Goal: Information Seeking & Learning: Learn about a topic

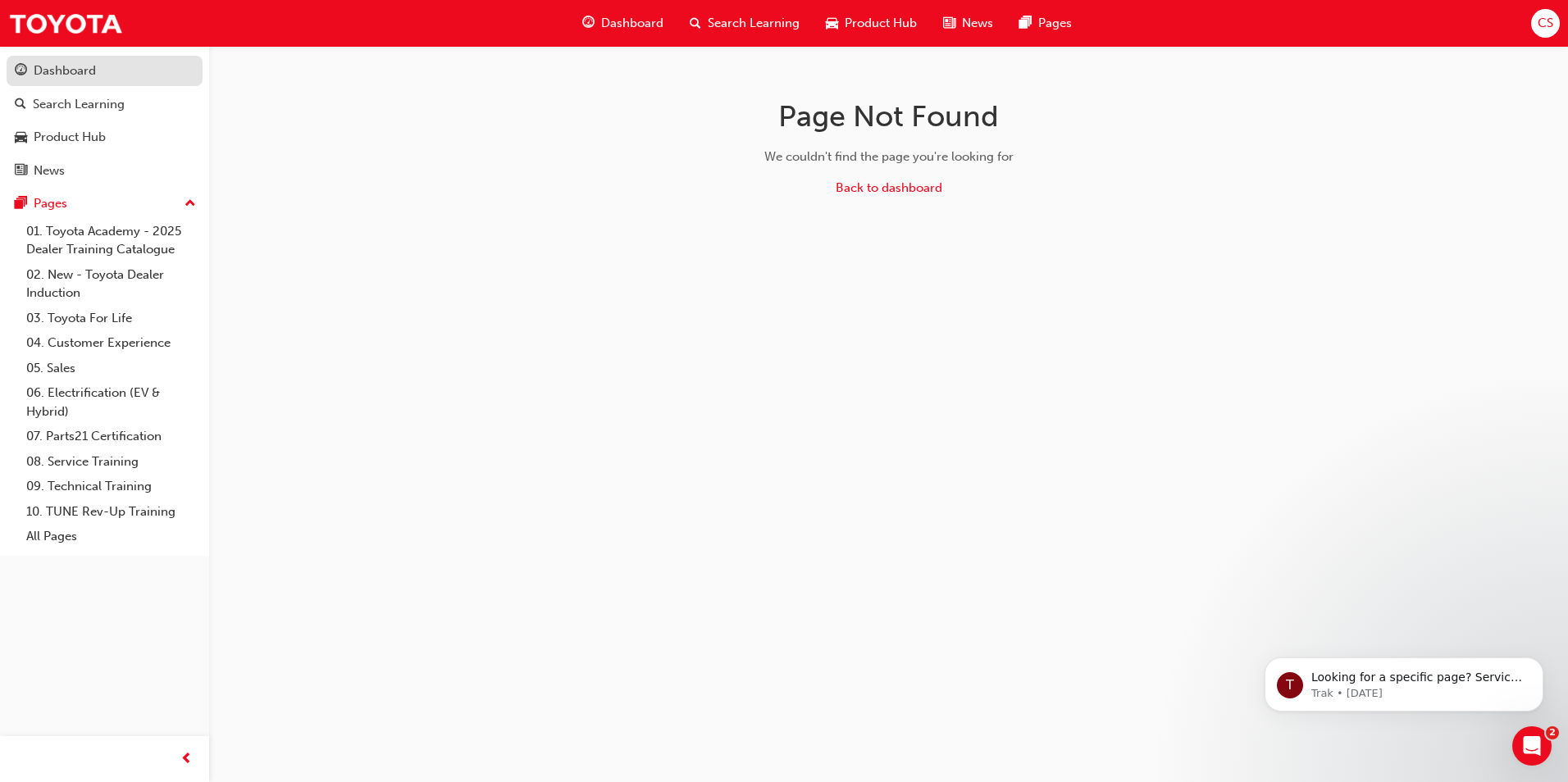
click at [155, 81] on div "Dashboard" at bounding box center [104, 71] width 179 height 20
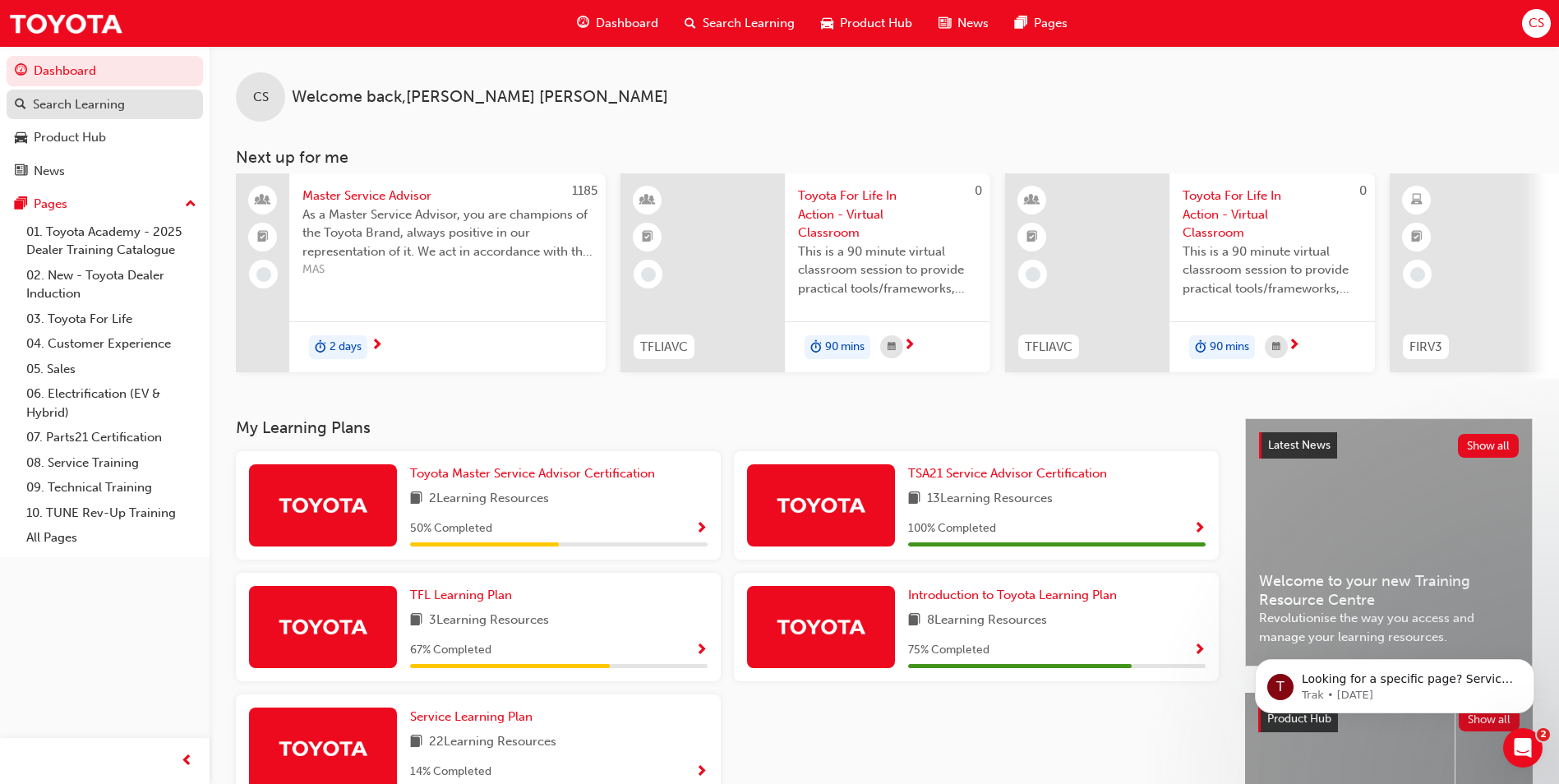
click at [56, 113] on div "Search Learning" at bounding box center [78, 105] width 92 height 19
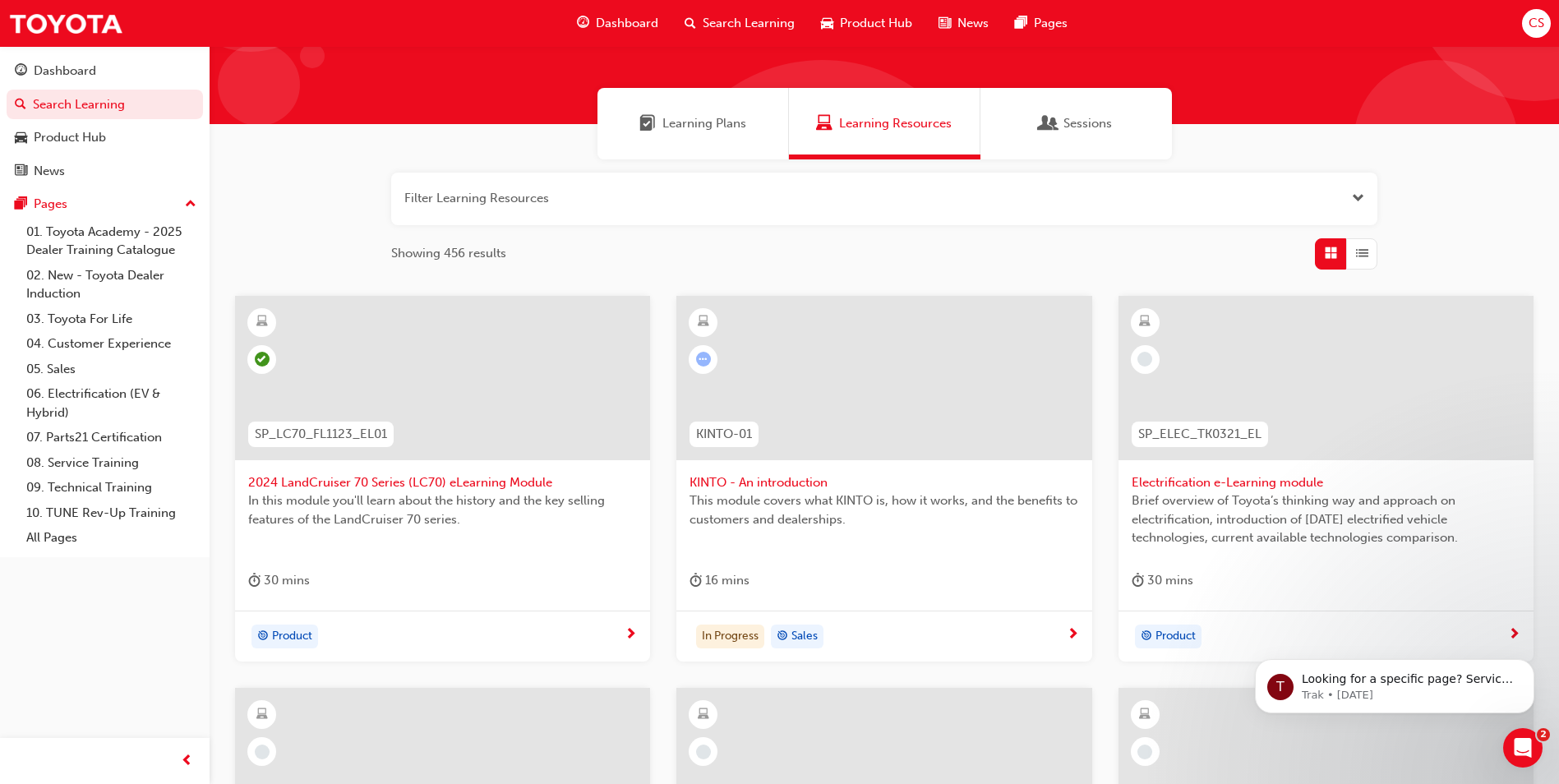
scroll to position [206, 0]
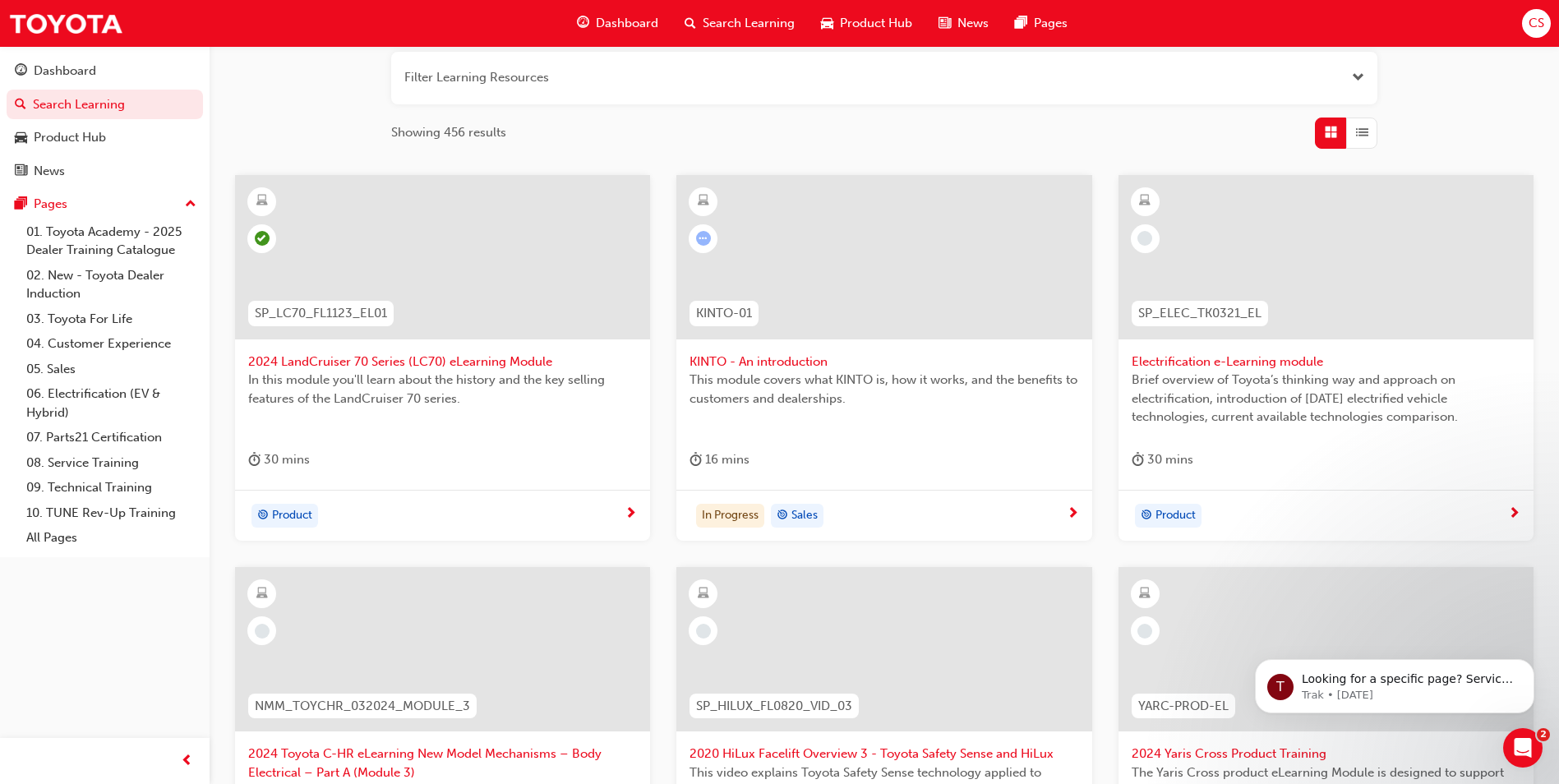
click at [856, 416] on div "This module covers what KINTO is, how it works, and the benefits to customers a…" at bounding box center [884, 404] width 389 height 66
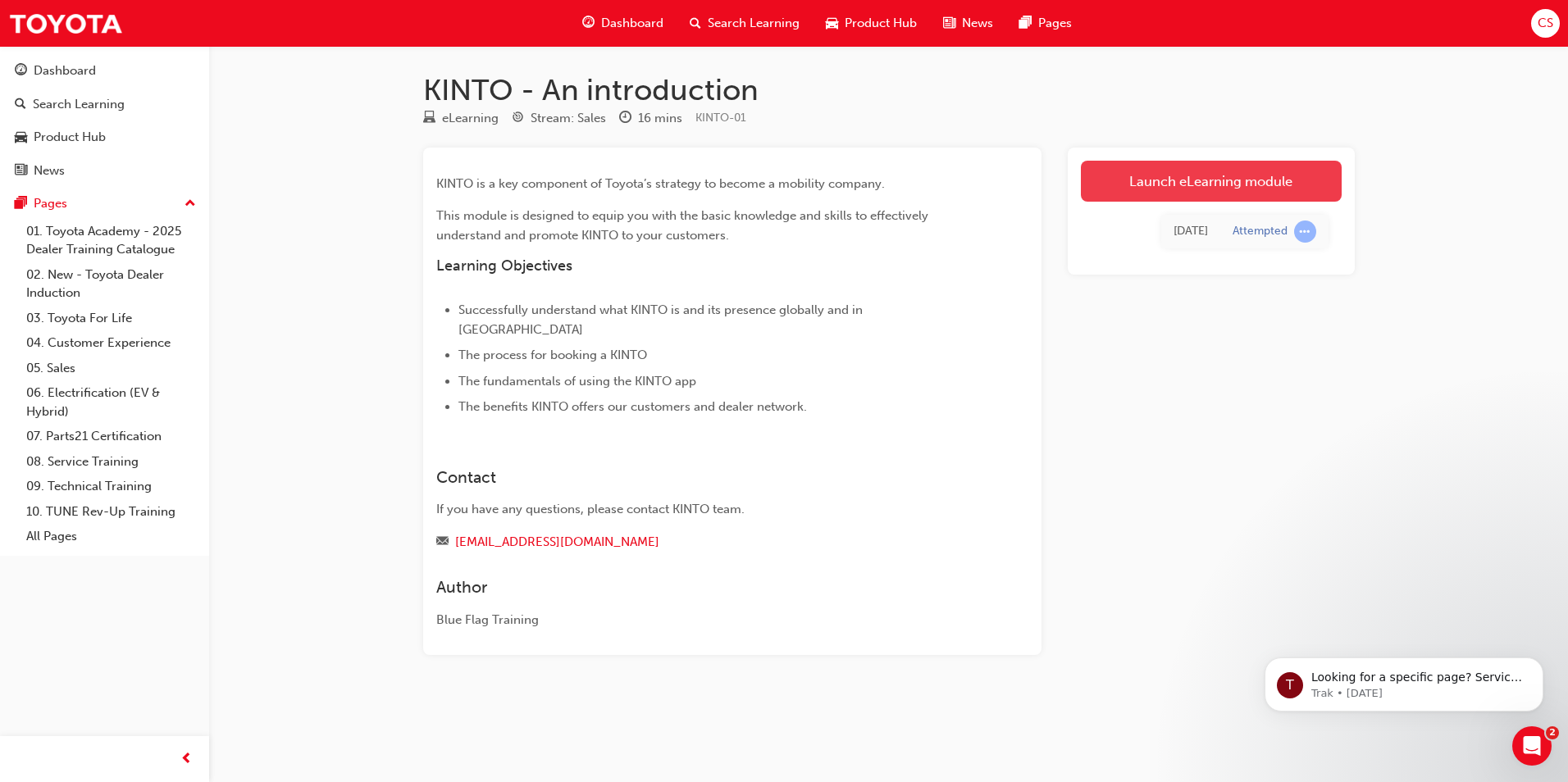
click at [1226, 190] on link "Launch eLearning module" at bounding box center [1211, 181] width 261 height 41
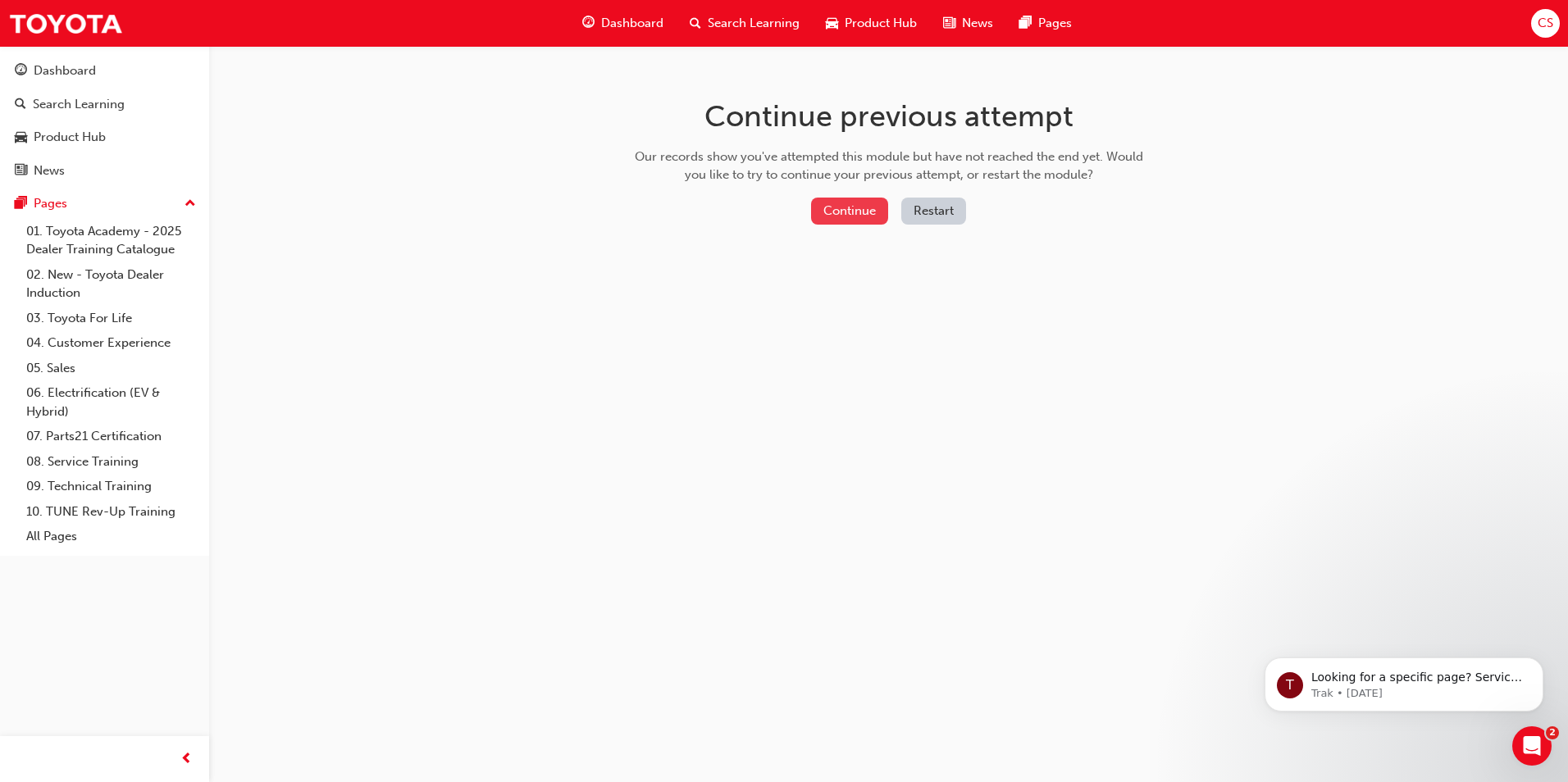
click at [865, 208] on button "Continue" at bounding box center [850, 211] width 77 height 27
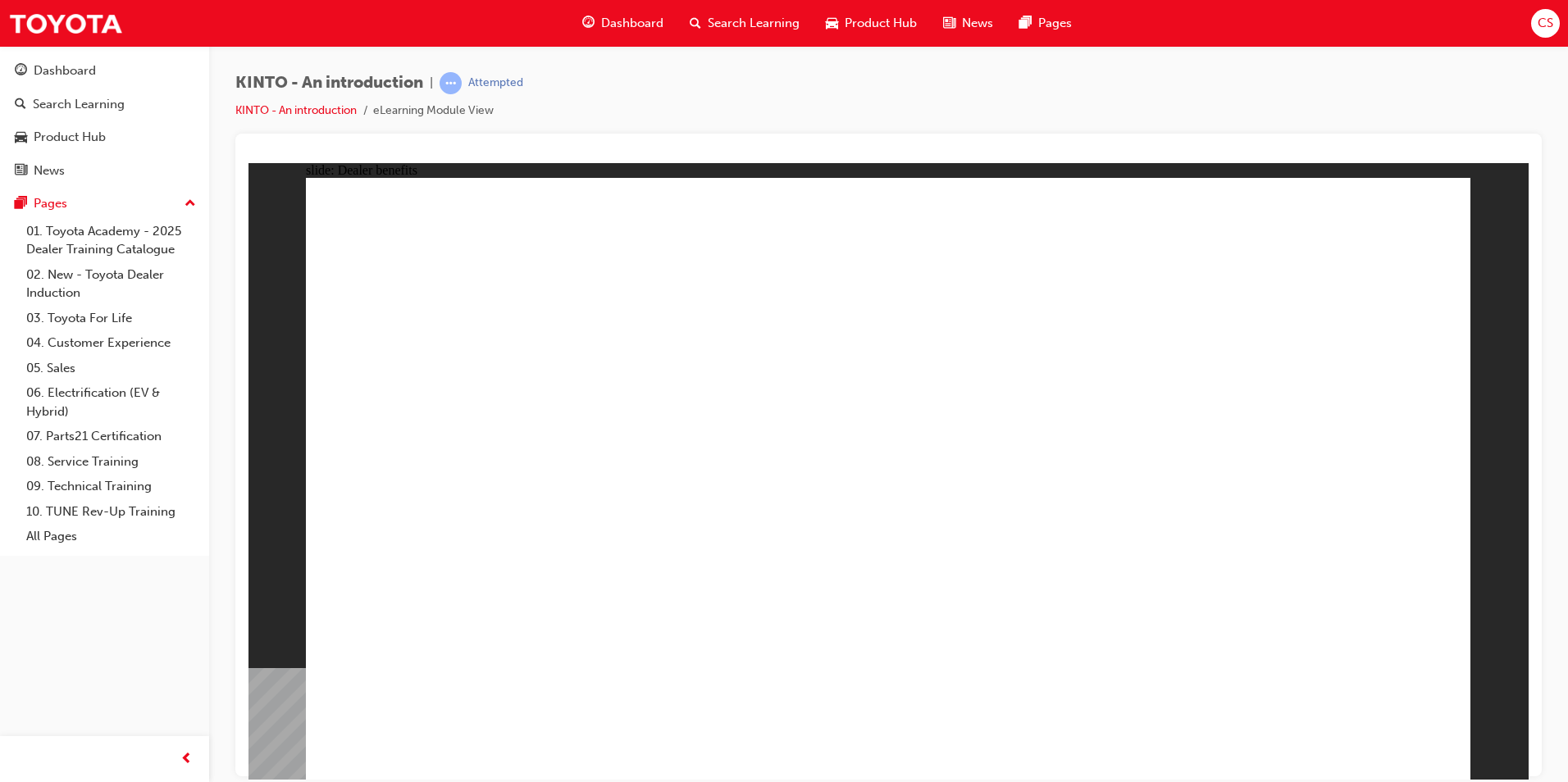
drag, startPoint x: 847, startPoint y: 568, endPoint x: 849, endPoint y: 583, distance: 15.1
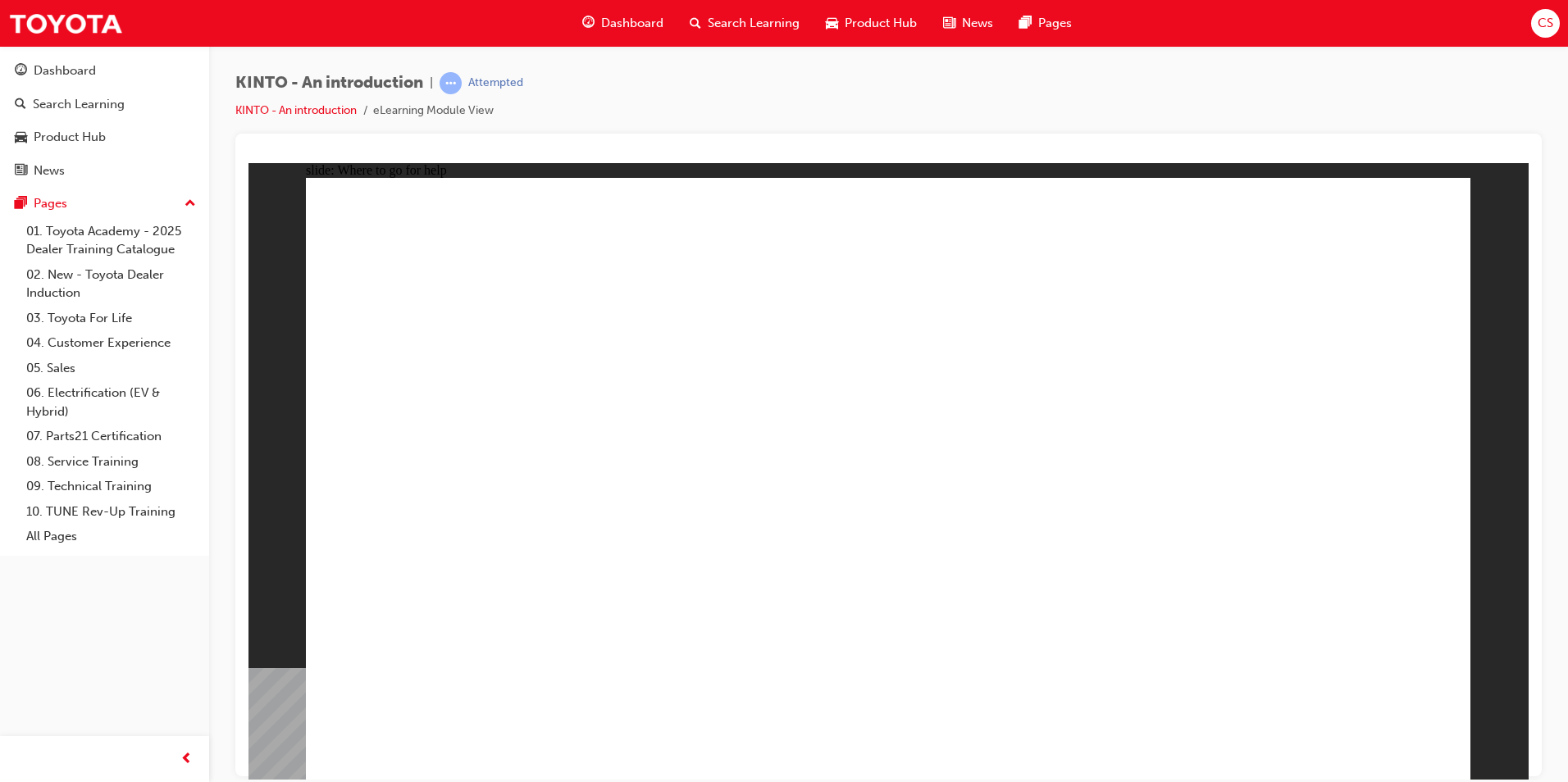
drag, startPoint x: 1359, startPoint y: 696, endPoint x: 1365, endPoint y: 715, distance: 19.9
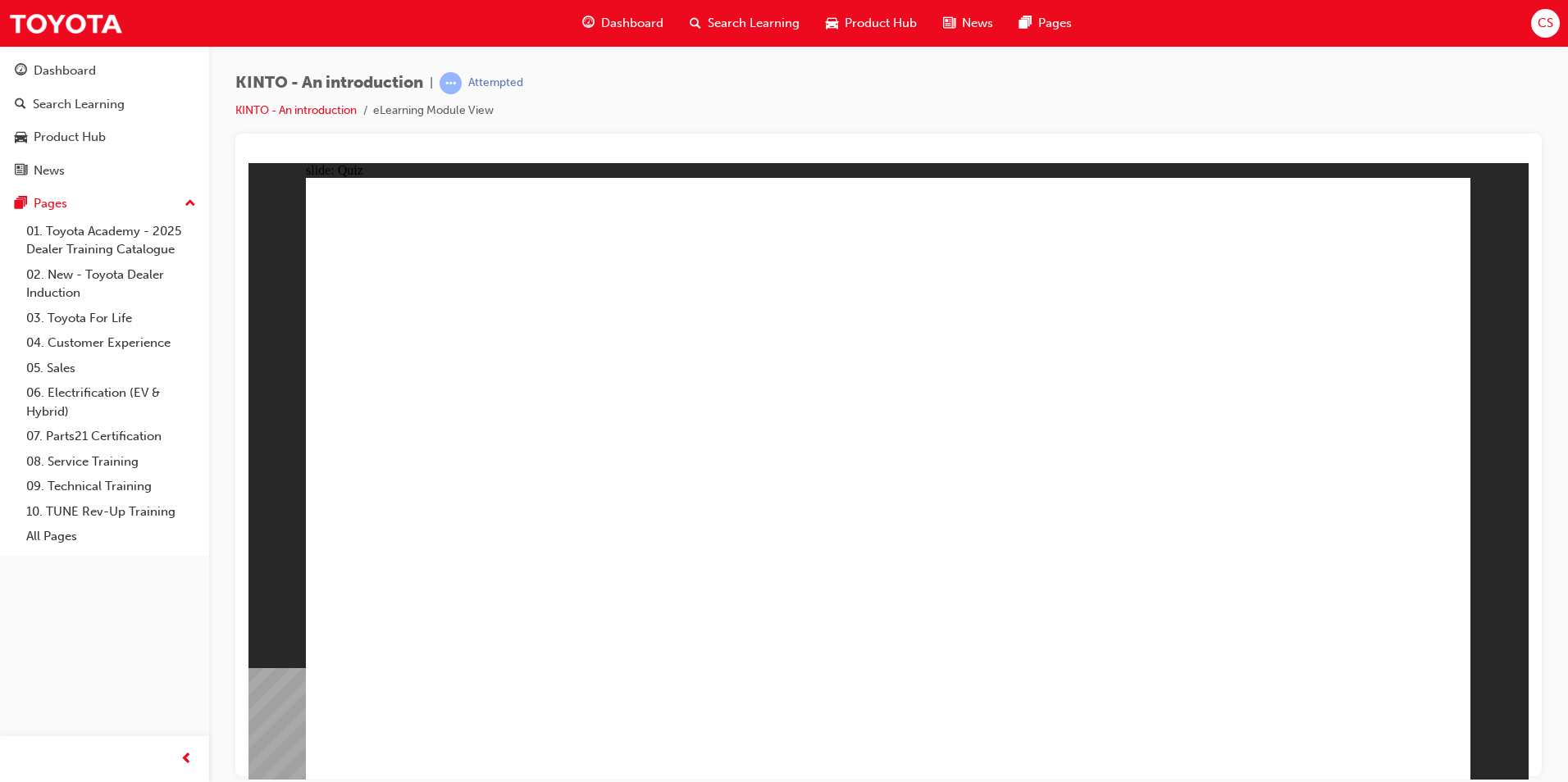
radio input "true"
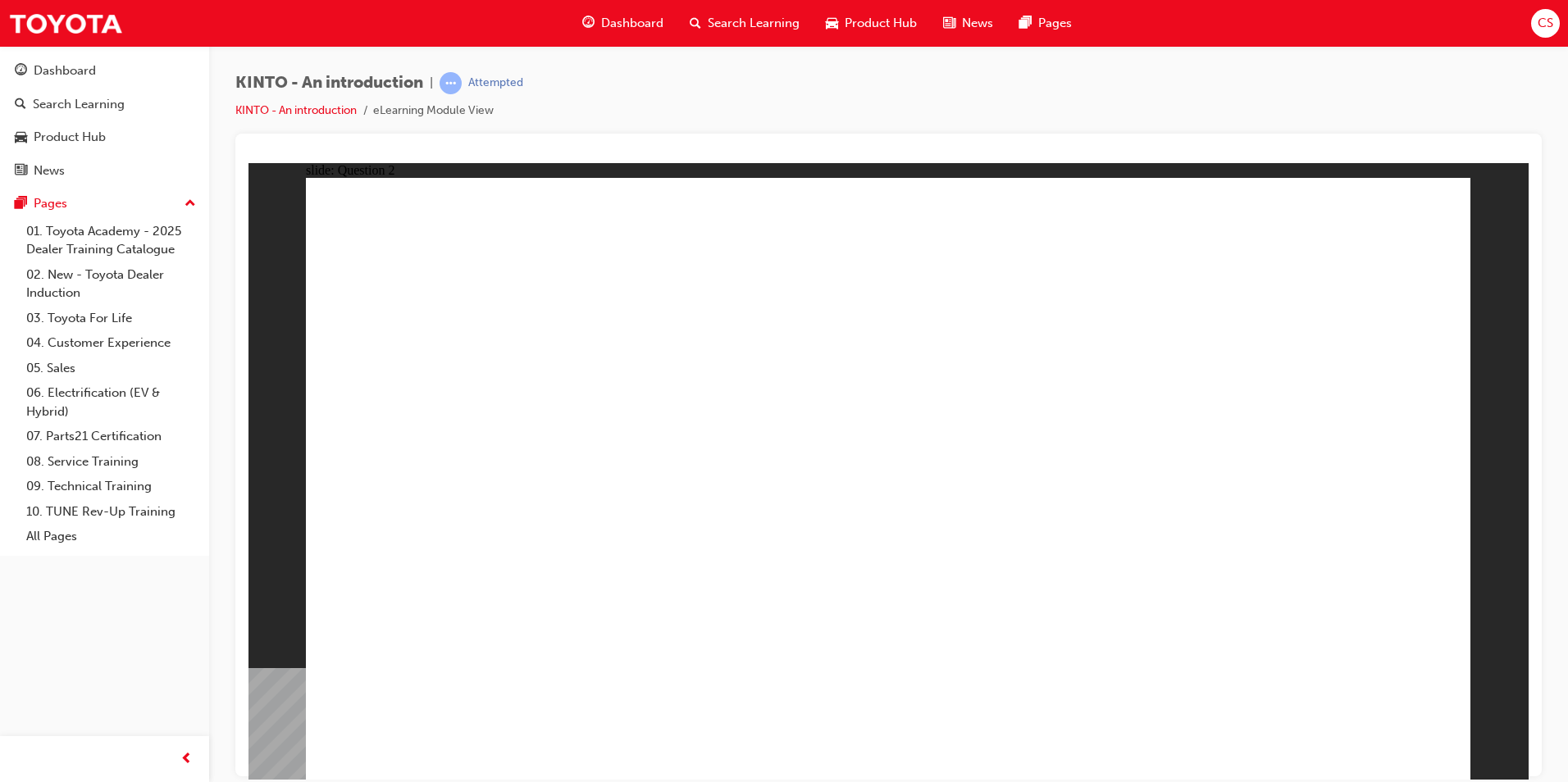
checkbox input "true"
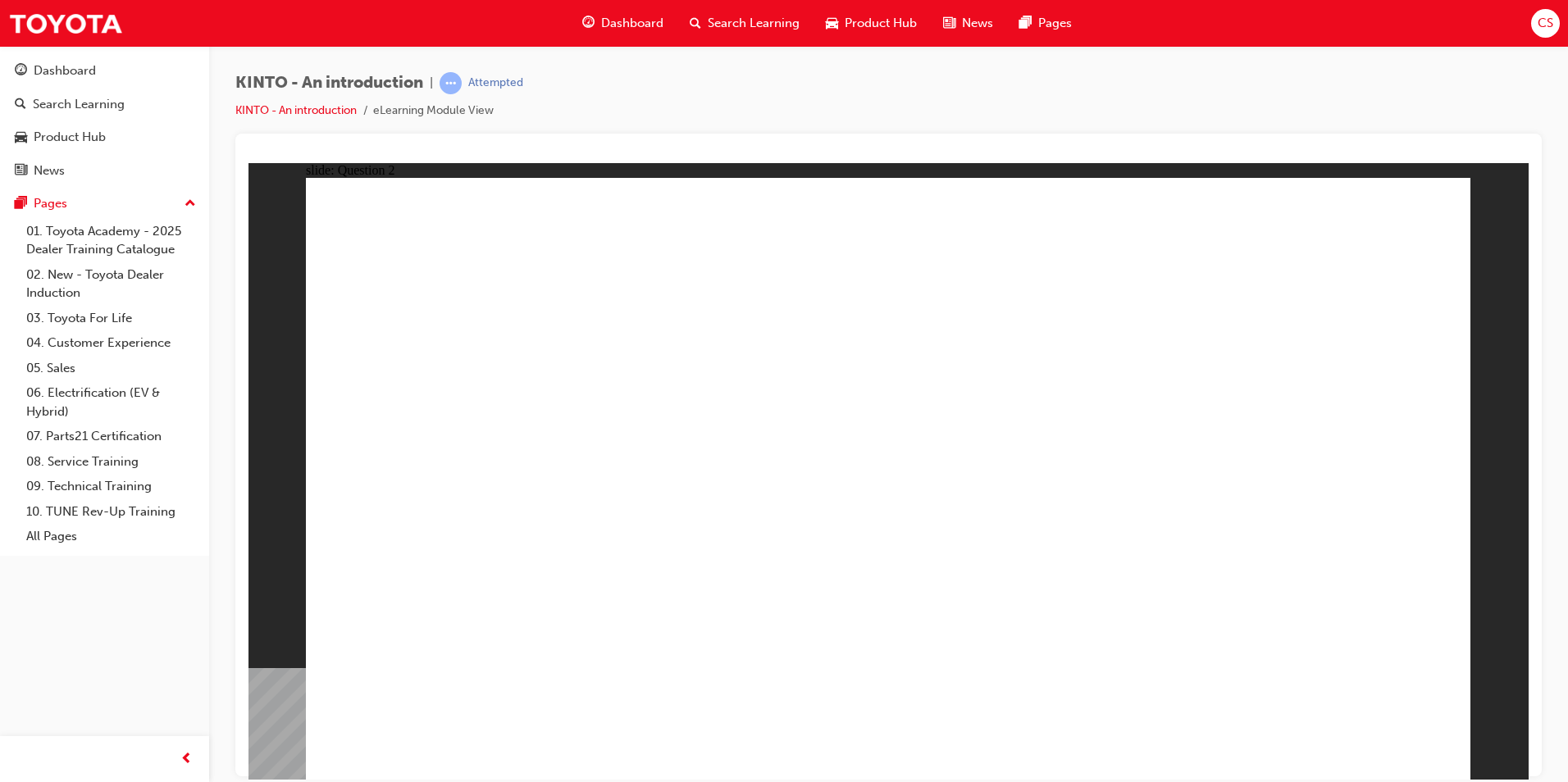
radio input "true"
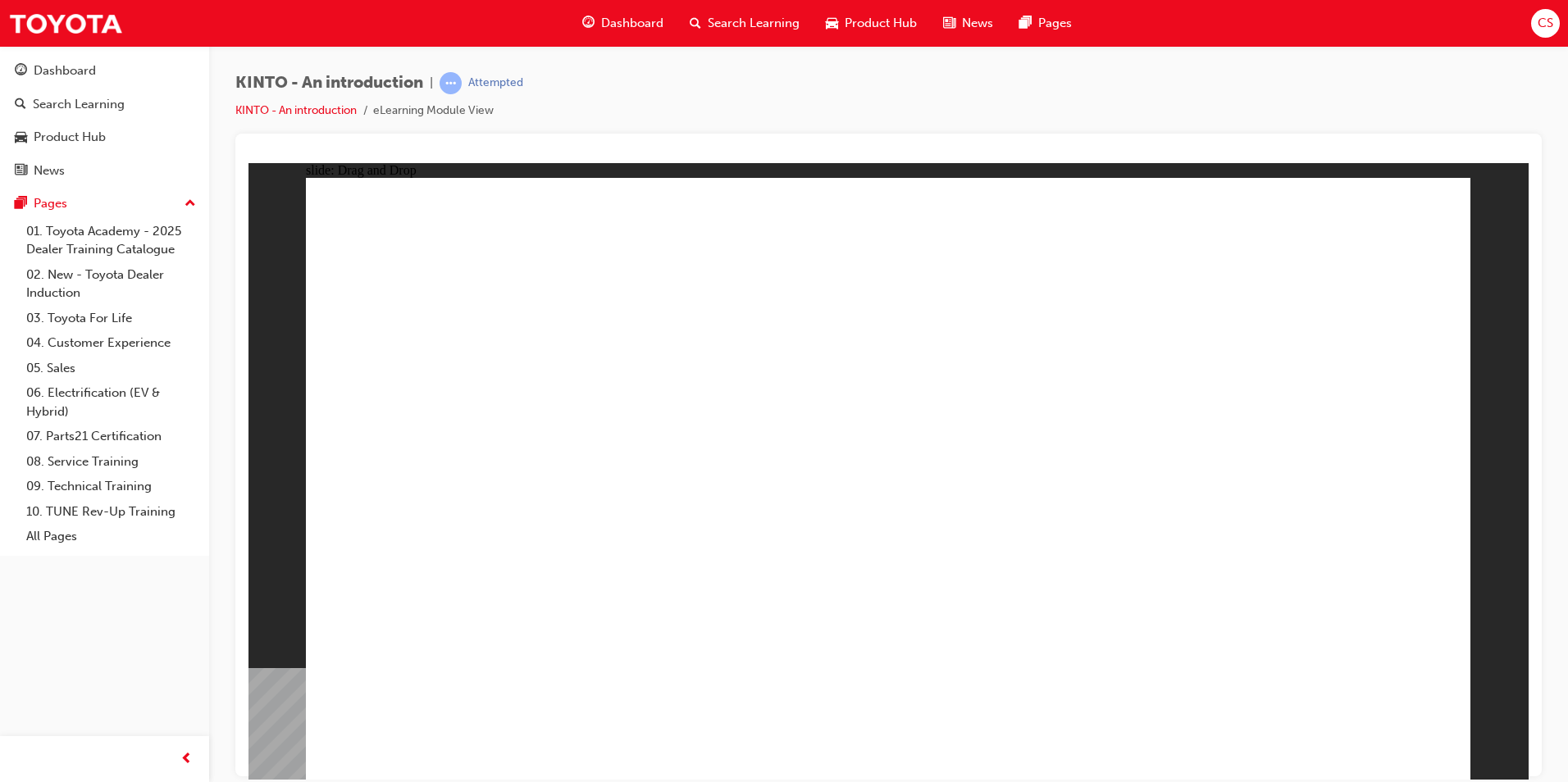
drag, startPoint x: 1106, startPoint y: 510, endPoint x: 498, endPoint y: 645, distance: 622.8
drag, startPoint x: 902, startPoint y: 510, endPoint x: 695, endPoint y: 636, distance: 242.3
drag, startPoint x: 832, startPoint y: 563, endPoint x: 887, endPoint y: 638, distance: 93.0
drag, startPoint x: 1343, startPoint y: 510, endPoint x: 1147, endPoint y: 631, distance: 230.3
drag, startPoint x: 492, startPoint y: 522, endPoint x: 1322, endPoint y: 654, distance: 840.4
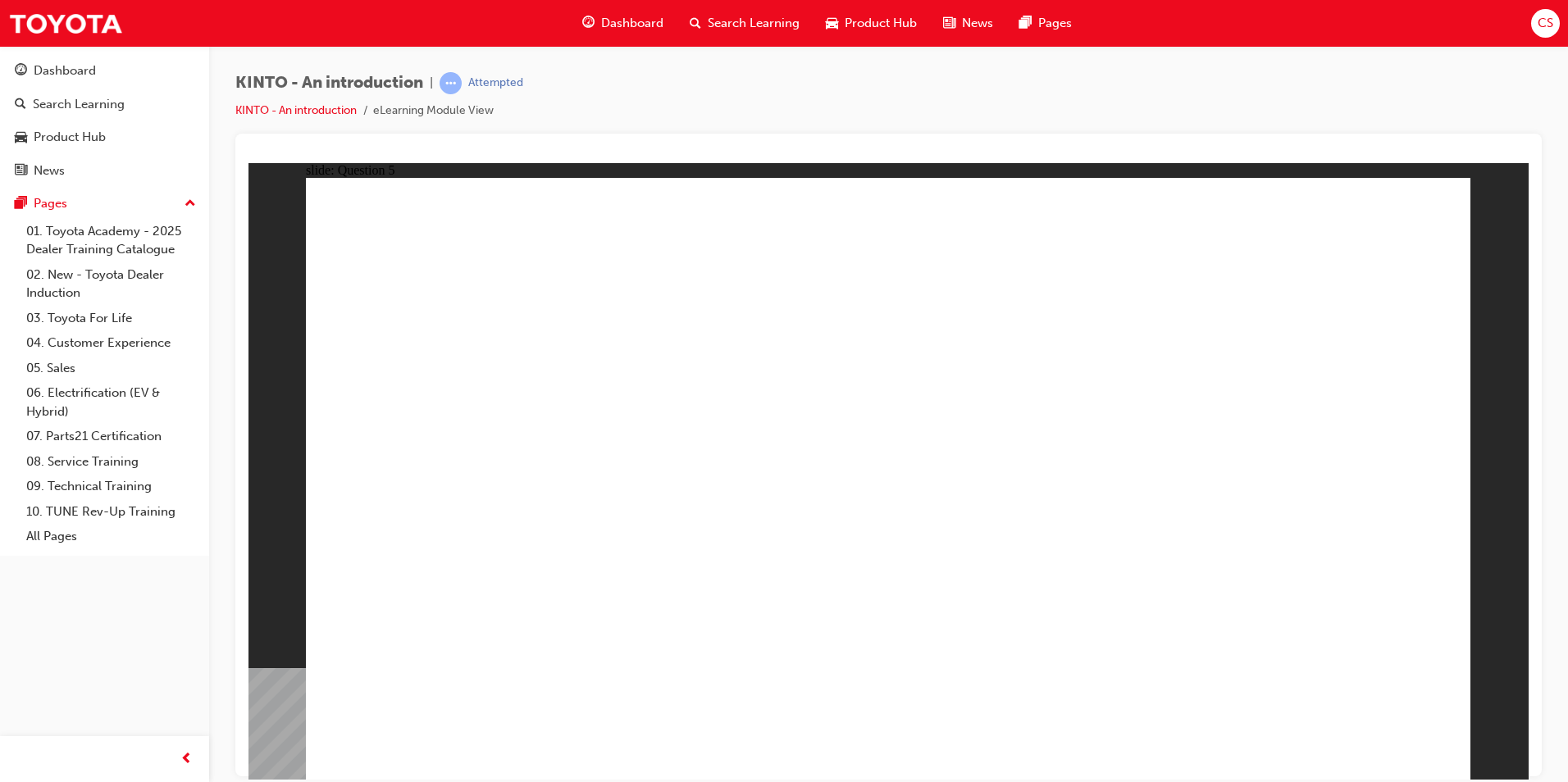
radio input "false"
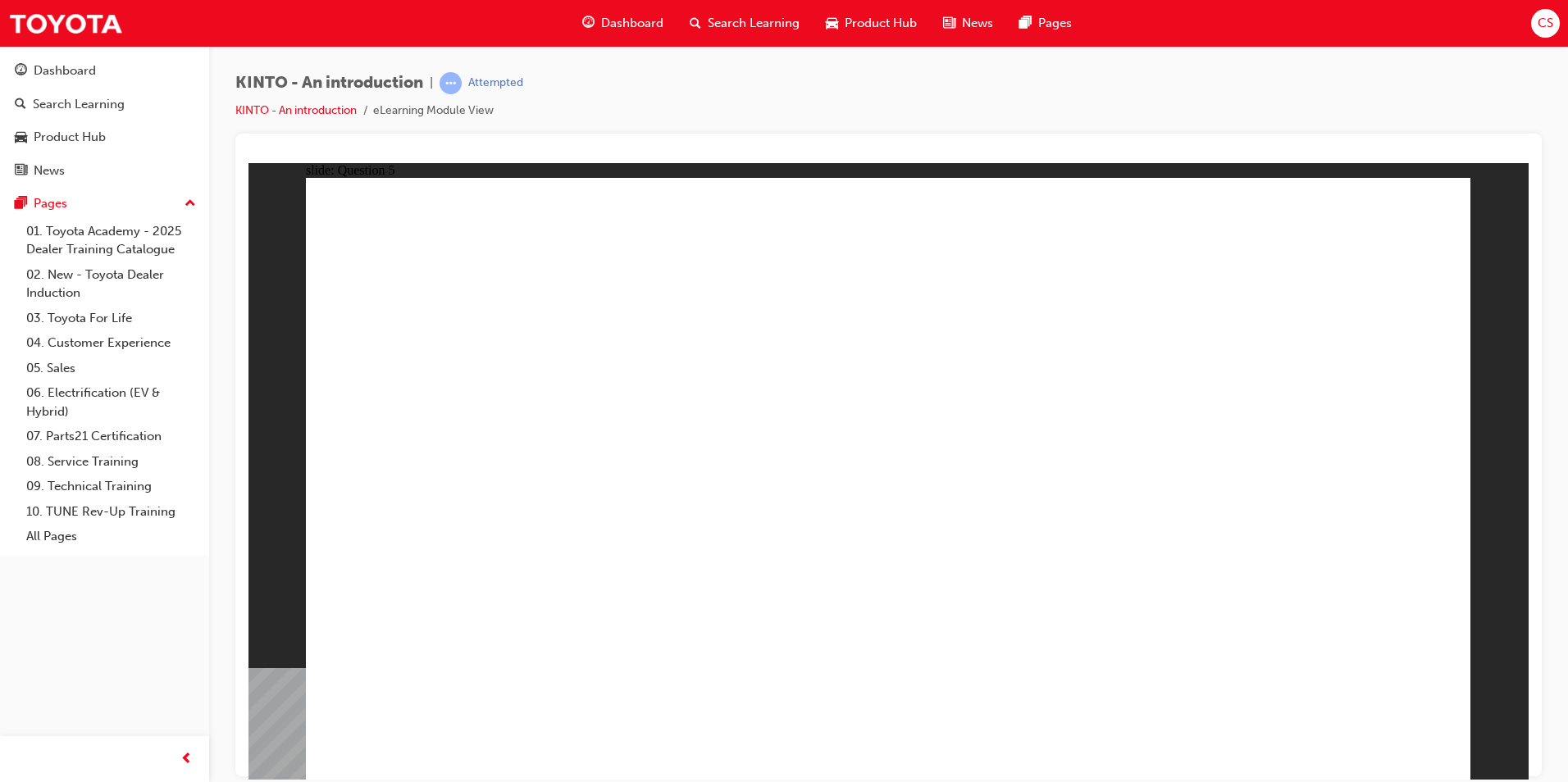
radio input "false"
radio input "true"
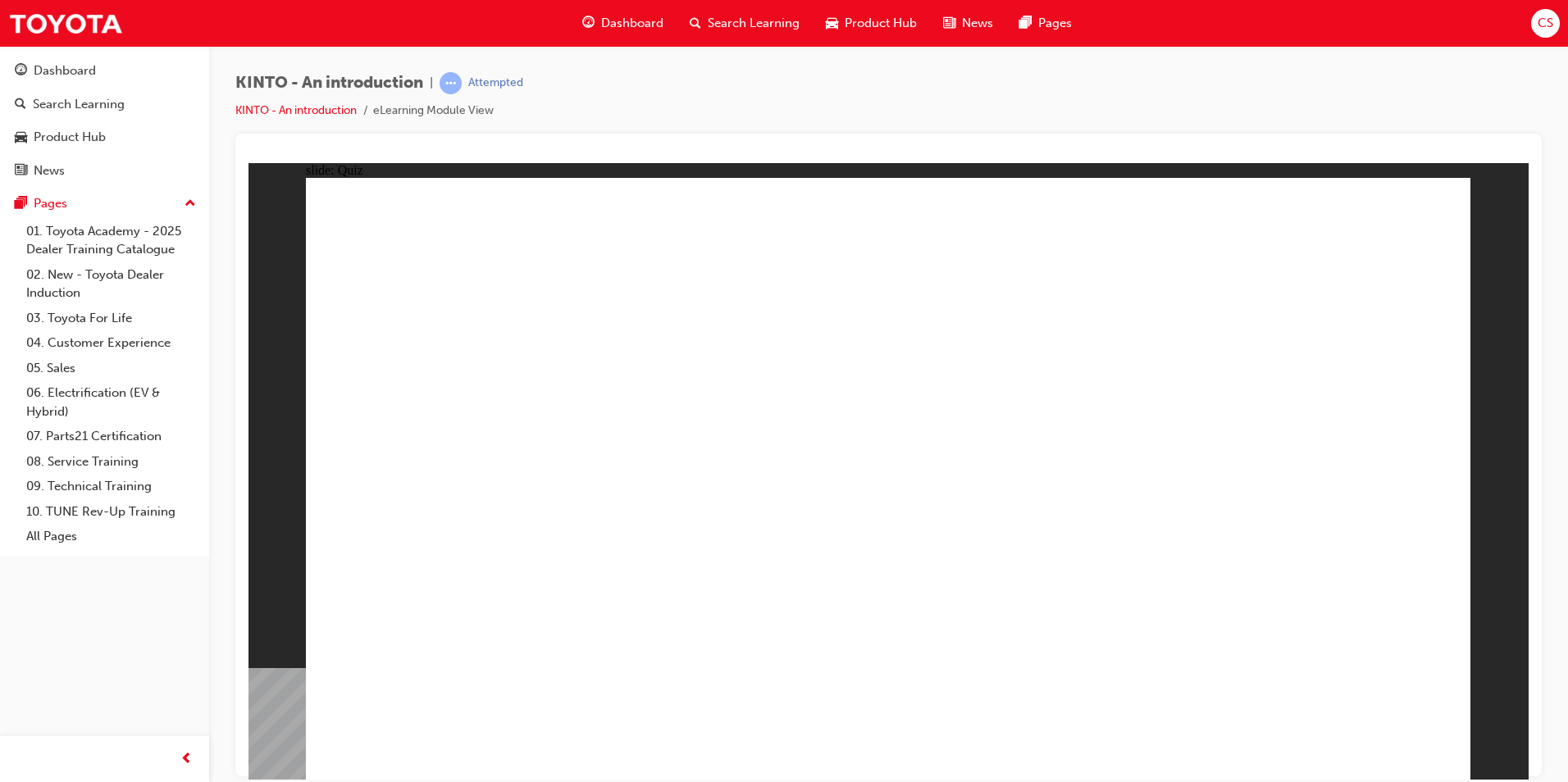
radio input "true"
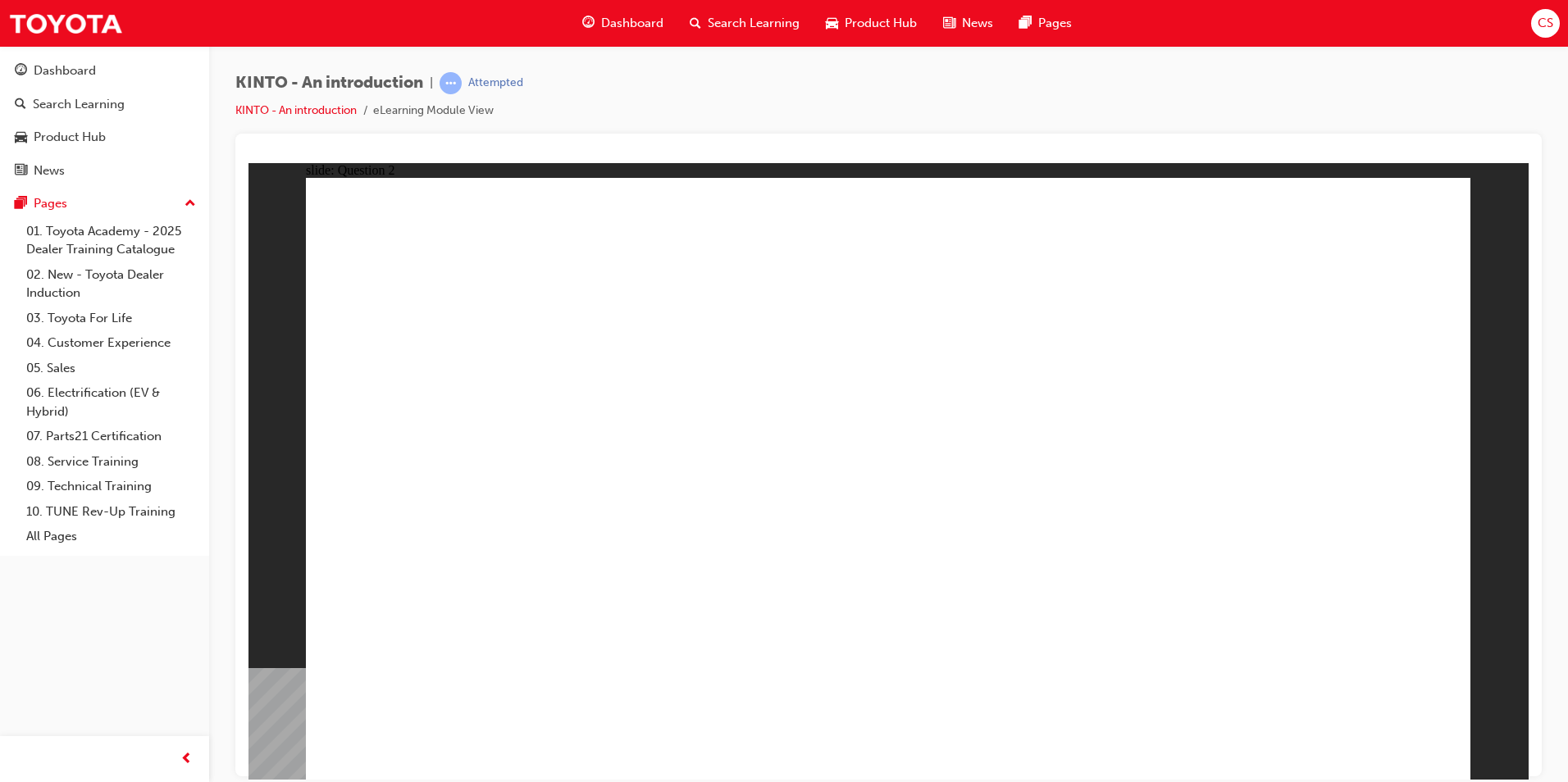
checkbox input "true"
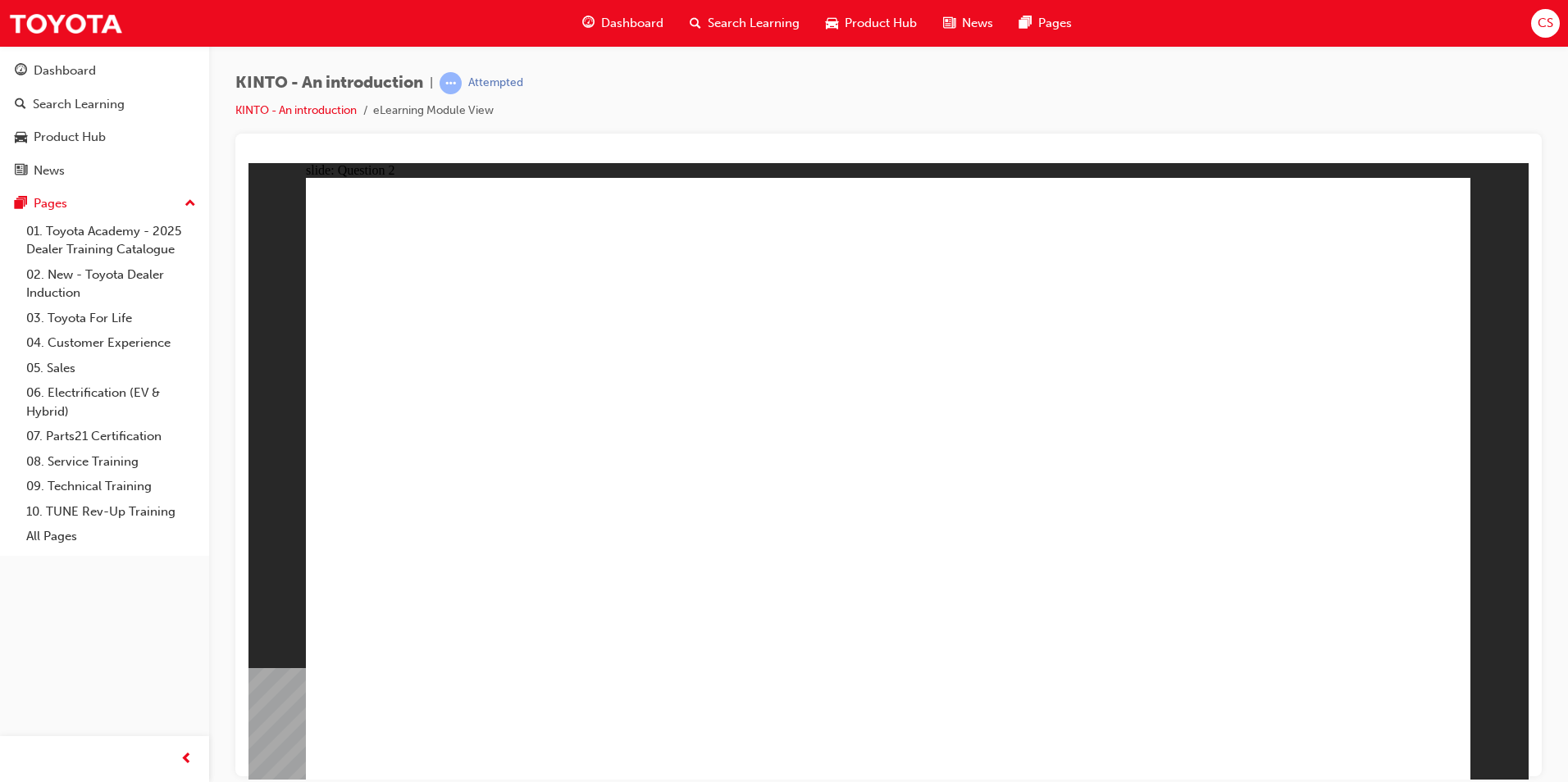
checkbox input "true"
radio input "true"
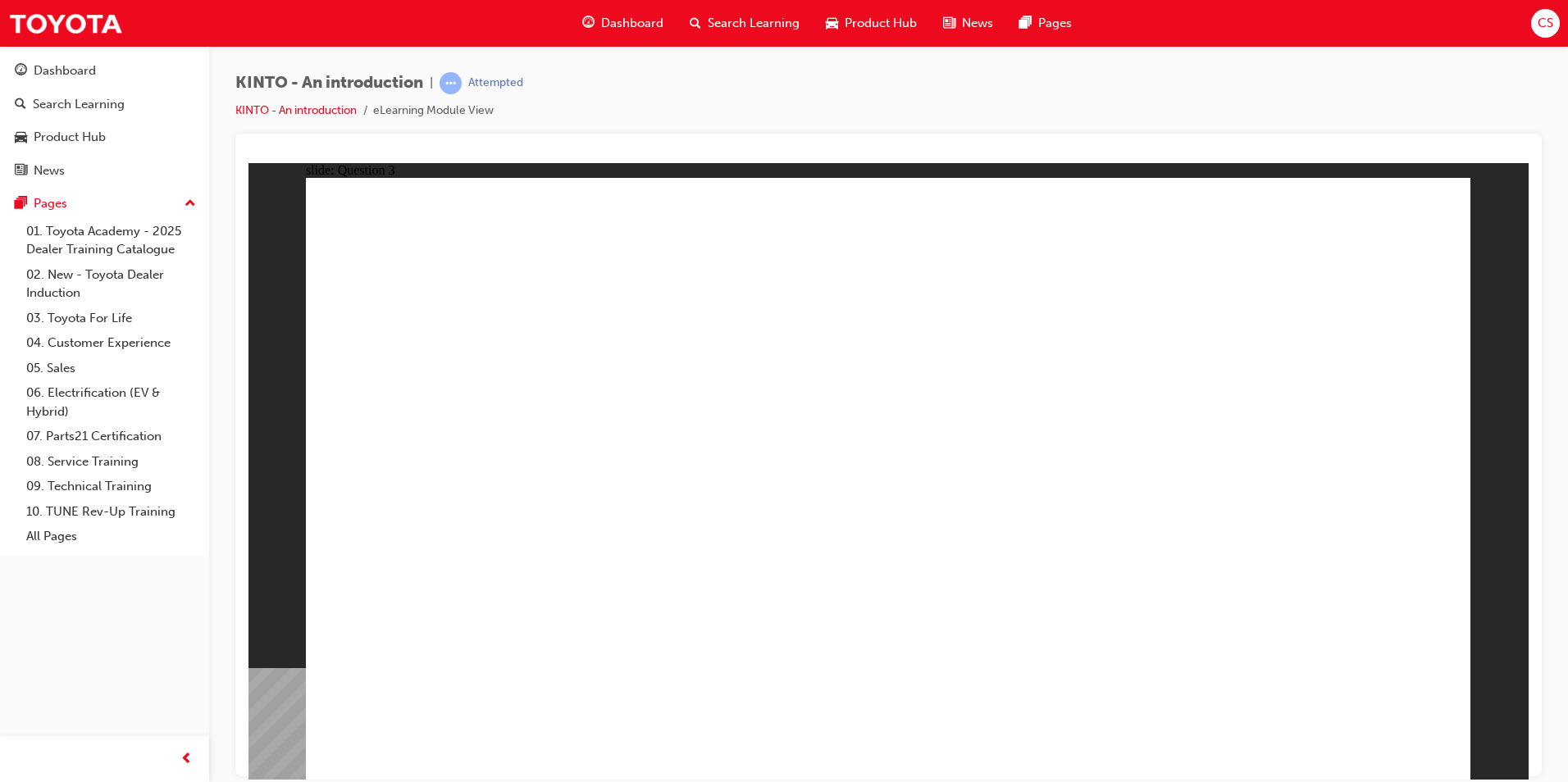
drag, startPoint x: 1146, startPoint y: 515, endPoint x: 511, endPoint y: 647, distance: 648.6
drag, startPoint x: 432, startPoint y: 497, endPoint x: 618, endPoint y: 631, distance: 229.2
drag, startPoint x: 878, startPoint y: 505, endPoint x: 879, endPoint y: 642, distance: 137.0
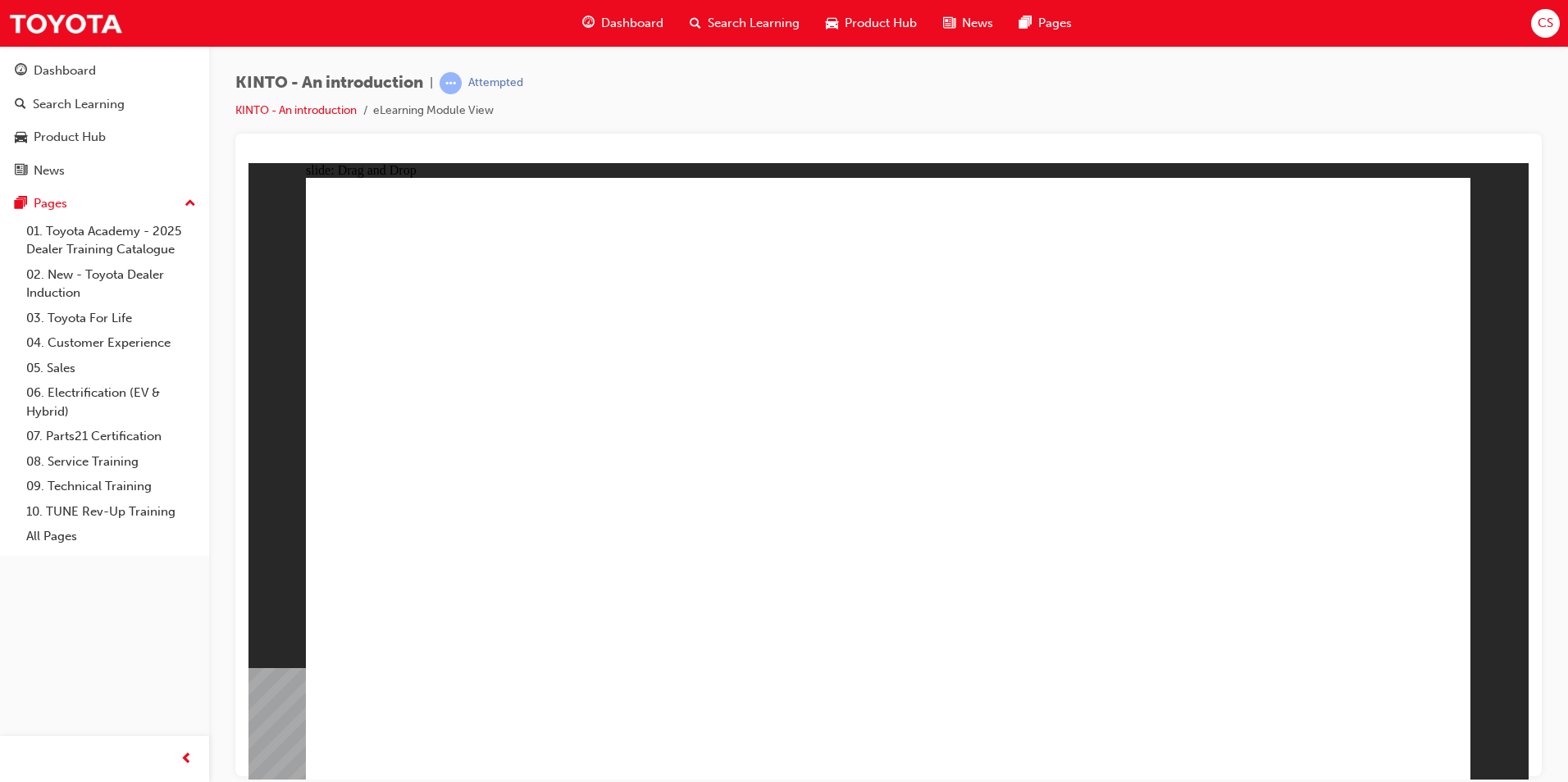
drag, startPoint x: 1278, startPoint y: 501, endPoint x: 1083, endPoint y: 642, distance: 240.6
drag, startPoint x: 697, startPoint y: 544, endPoint x: 1338, endPoint y: 668, distance: 652.9
drag, startPoint x: 1369, startPoint y: 711, endPoint x: 1373, endPoint y: 732, distance: 21.4
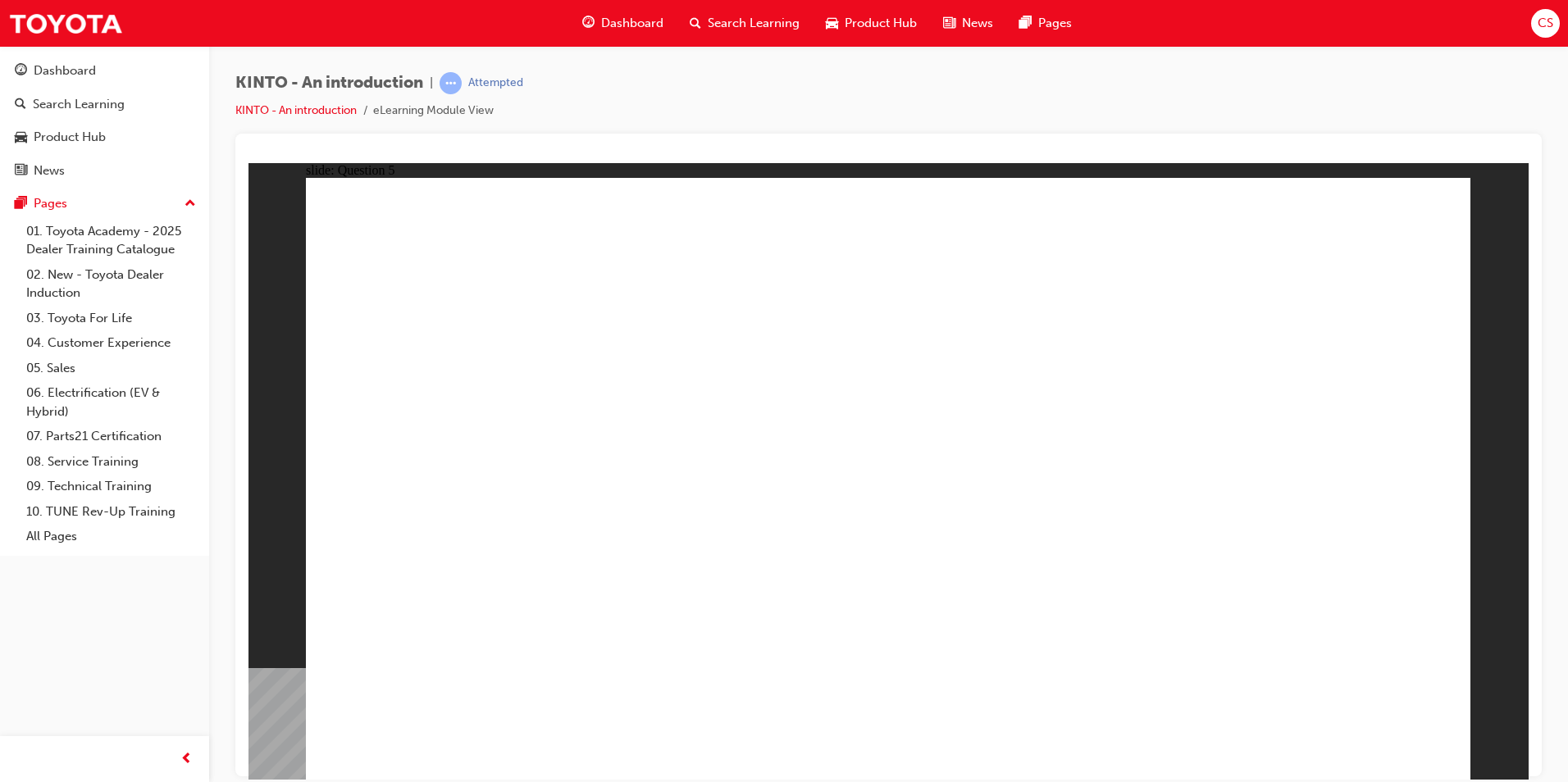
radio input "true"
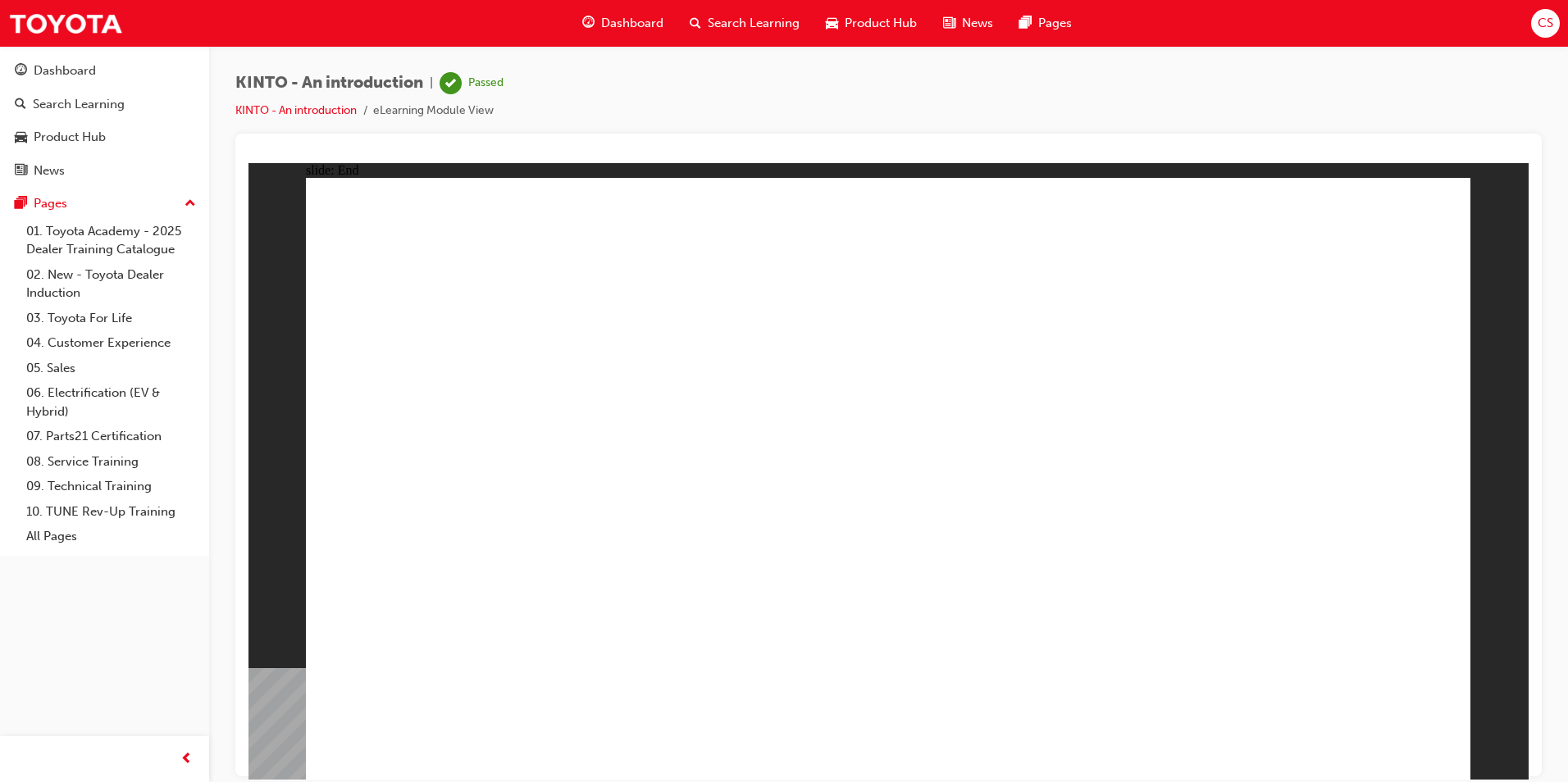
drag, startPoint x: 1168, startPoint y: 575, endPoint x: 1168, endPoint y: 589, distance: 14.0
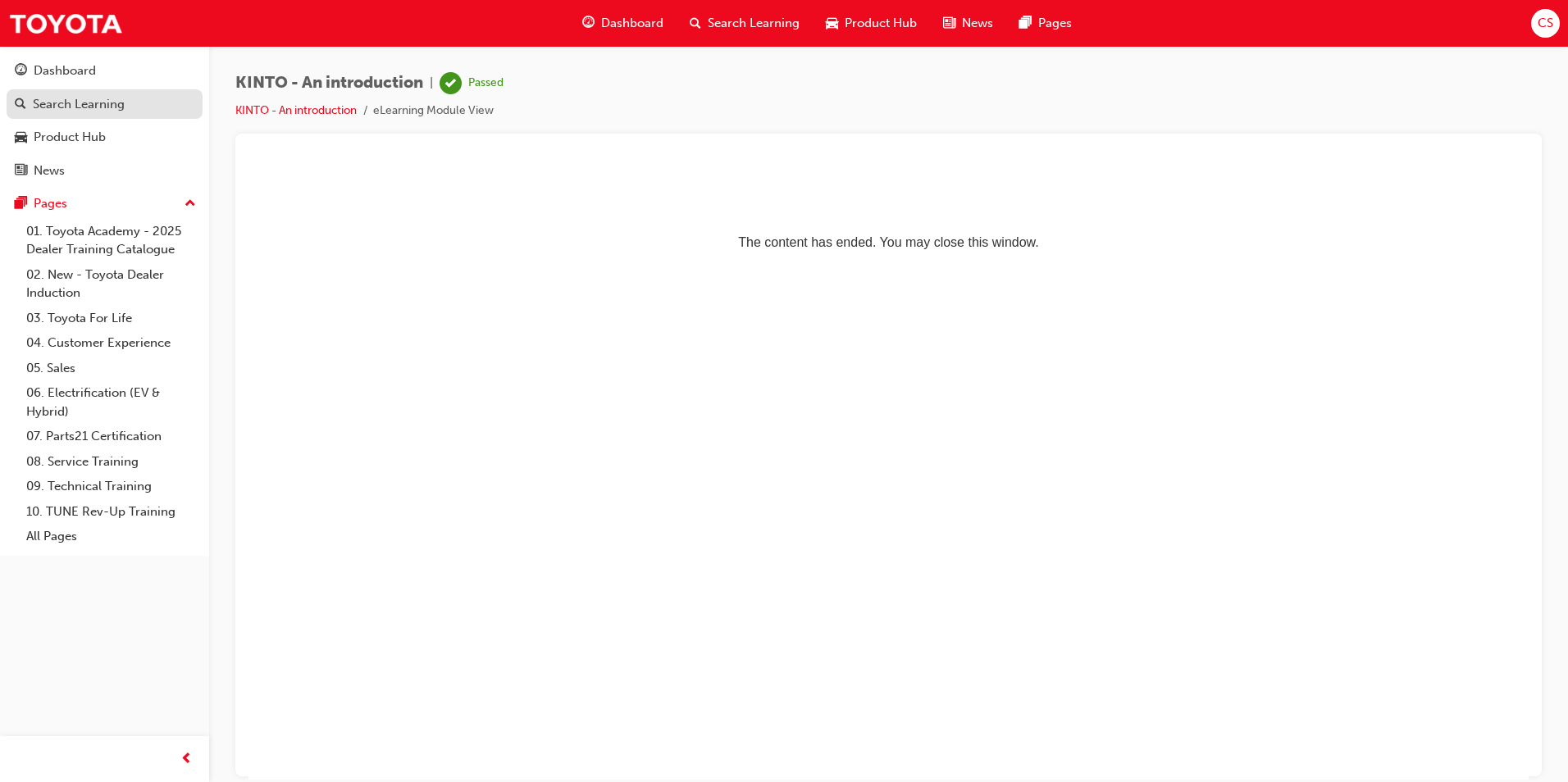
click at [124, 104] on div "Search Learning" at bounding box center [104, 104] width 179 height 20
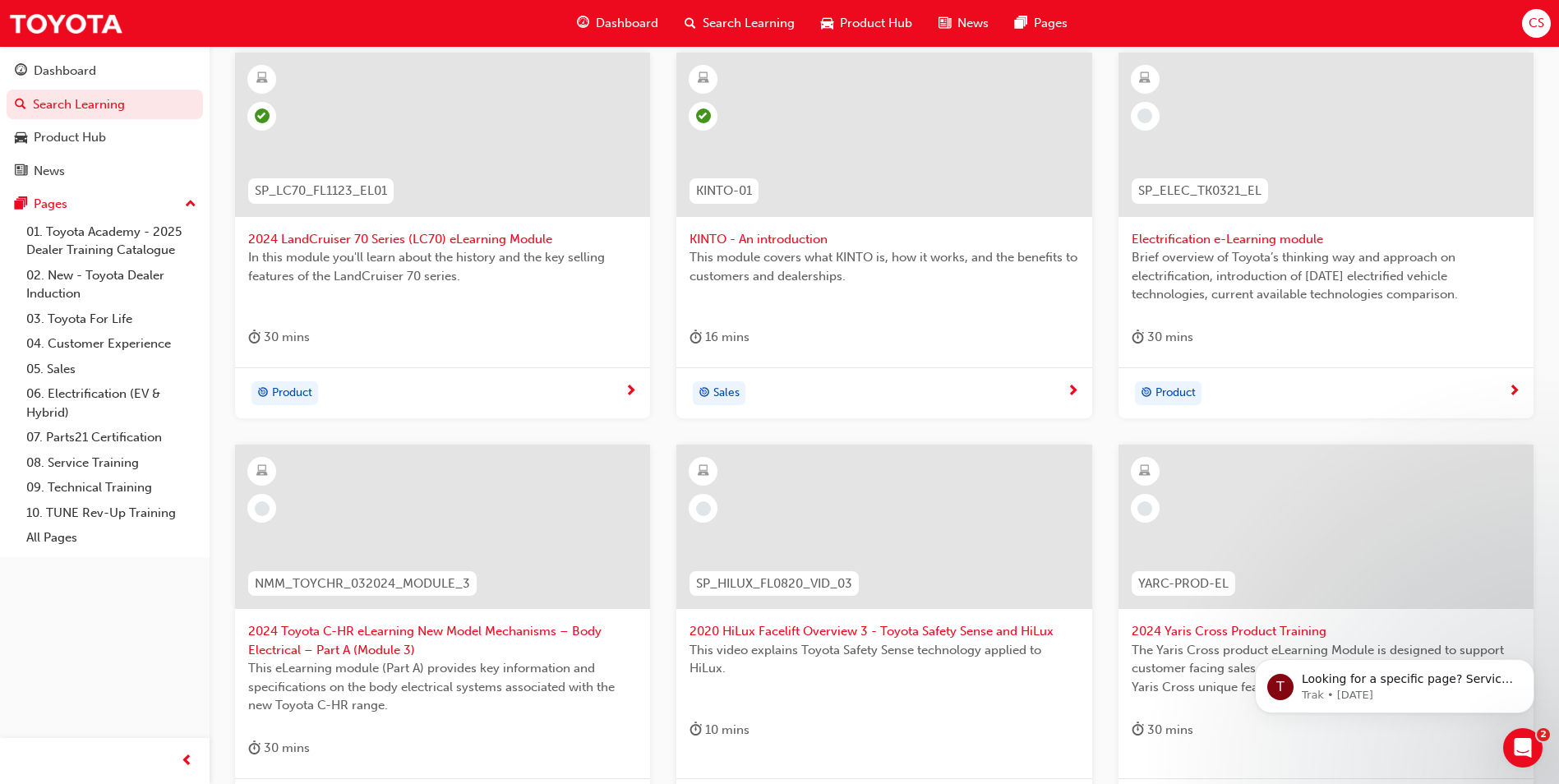
scroll to position [349, 0]
